Goal: Find specific page/section: Find specific page/section

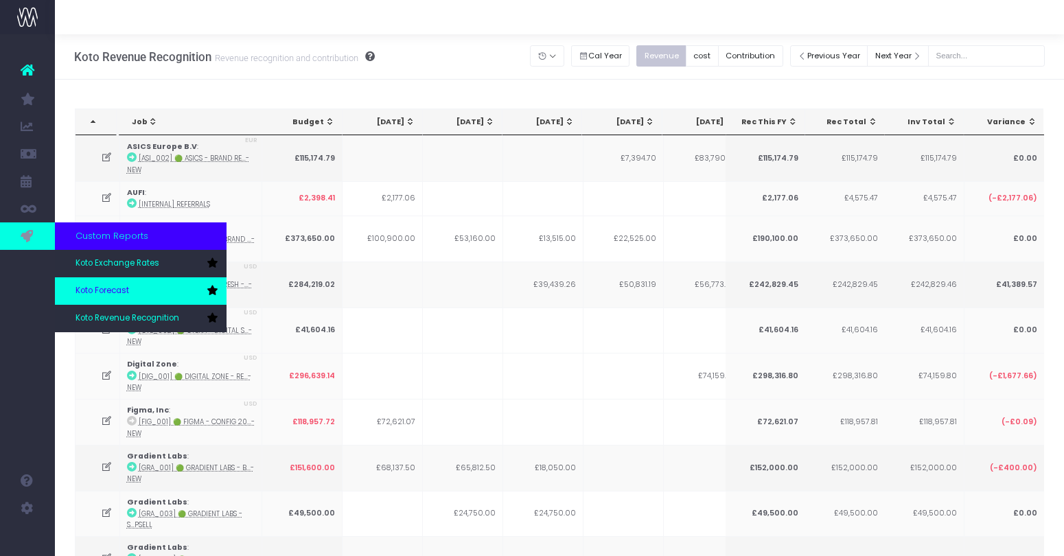
click at [112, 287] on span "Koto Forecast" at bounding box center [103, 291] width 54 height 12
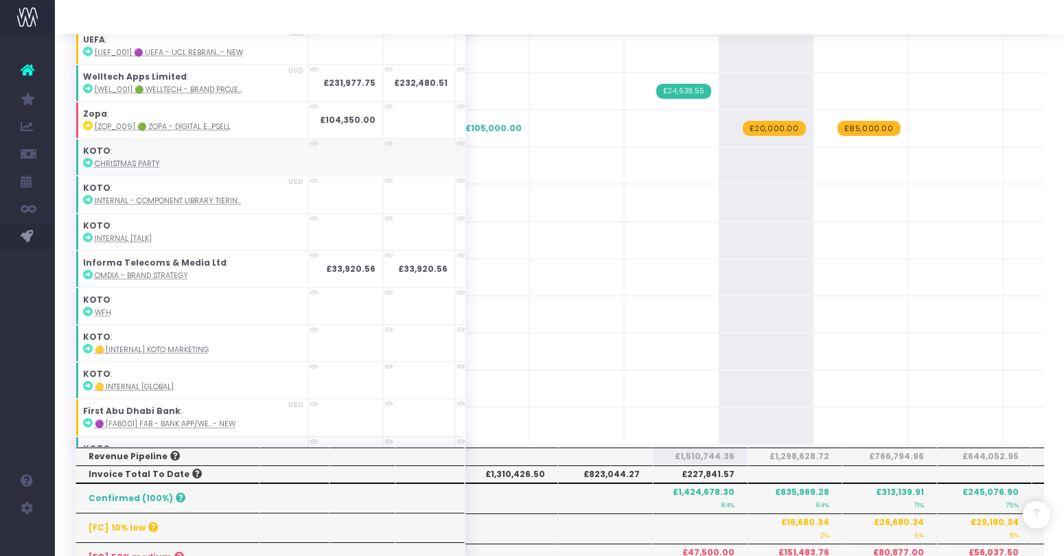
scroll to position [216, 0]
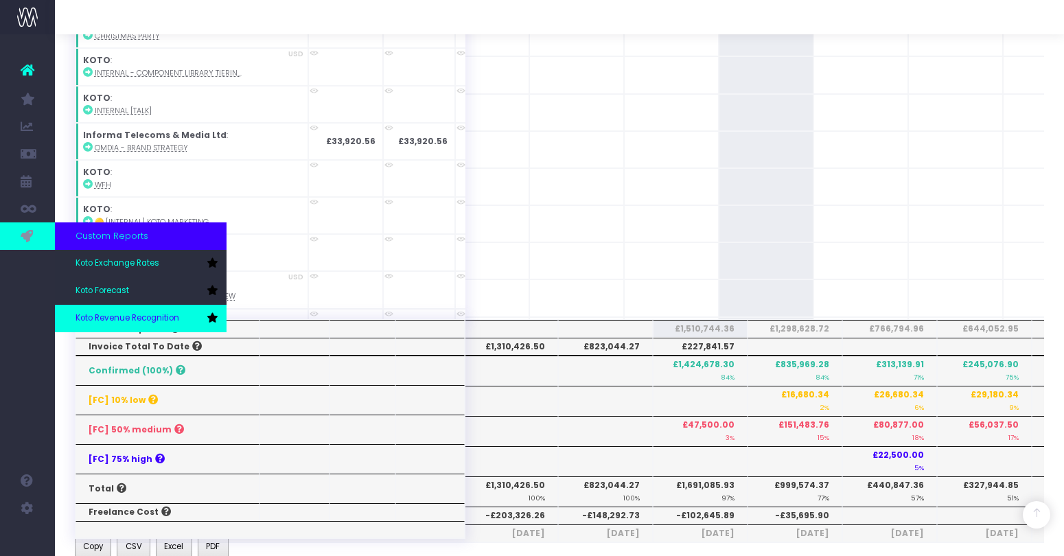
click at [121, 319] on span "Koto Revenue Recognition" at bounding box center [128, 318] width 104 height 12
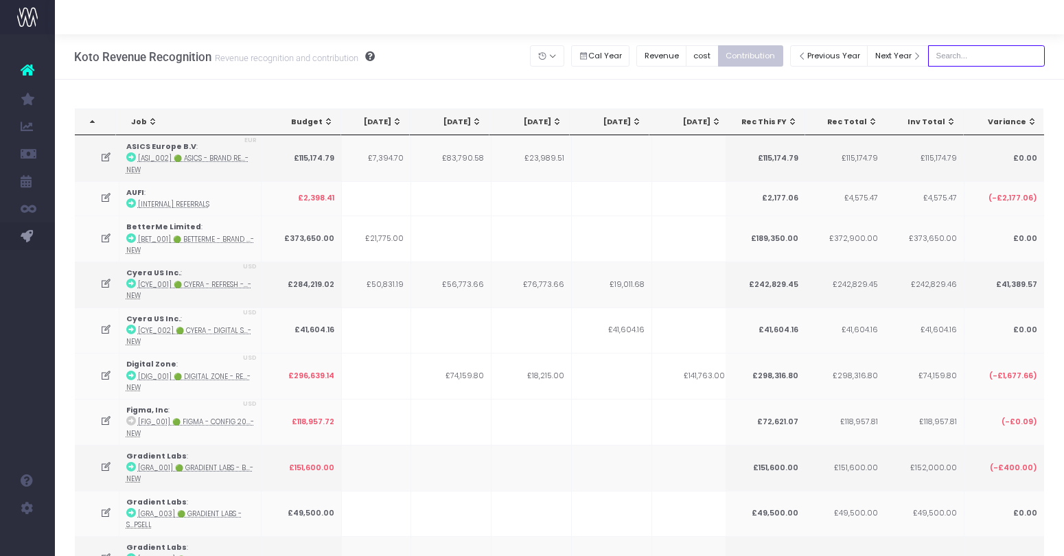
click at [980, 56] on input "text" at bounding box center [986, 55] width 117 height 21
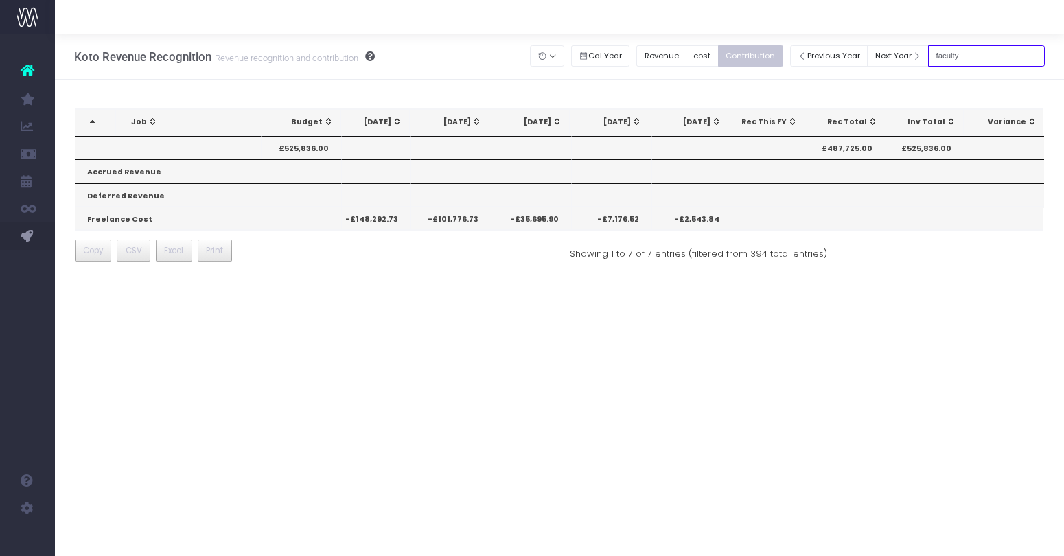
click at [964, 58] on input "faculty" at bounding box center [986, 55] width 117 height 21
click at [964, 58] on input "s" at bounding box center [986, 55] width 117 height 21
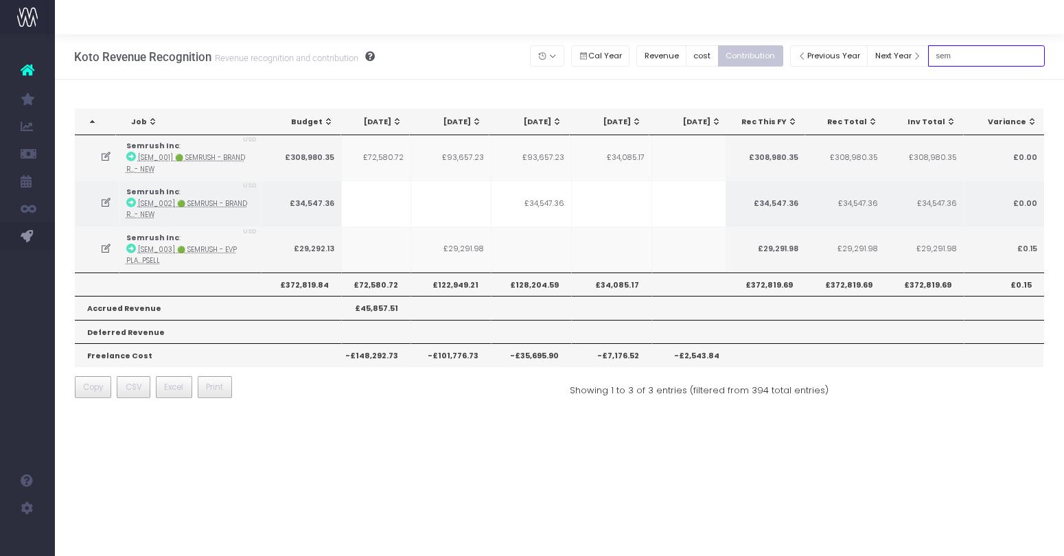
type input "sem"
click at [146, 209] on abbr "[SEM_002] 🟢 Semrush - Brand R...- New" at bounding box center [186, 209] width 121 height 20
click at [104, 199] on icon at bounding box center [106, 203] width 12 height 12
